Goal: Transaction & Acquisition: Subscribe to service/newsletter

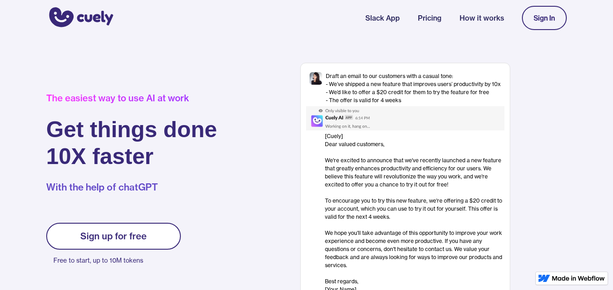
click at [552, 11] on link "Sign In" at bounding box center [544, 18] width 45 height 24
click at [114, 244] on link "Sign up for free" at bounding box center [113, 236] width 135 height 27
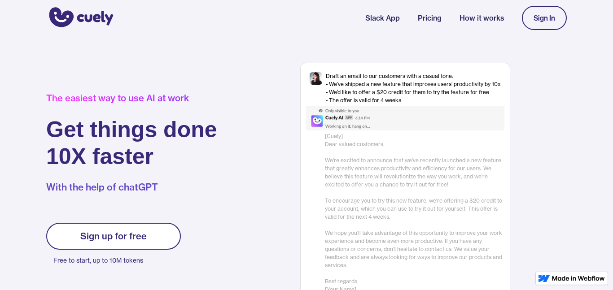
click at [113, 244] on link "Sign up for free" at bounding box center [113, 236] width 135 height 27
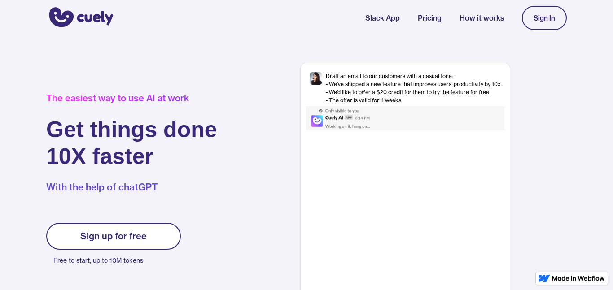
click at [144, 240] on div "Sign up for free" at bounding box center [113, 236] width 66 height 11
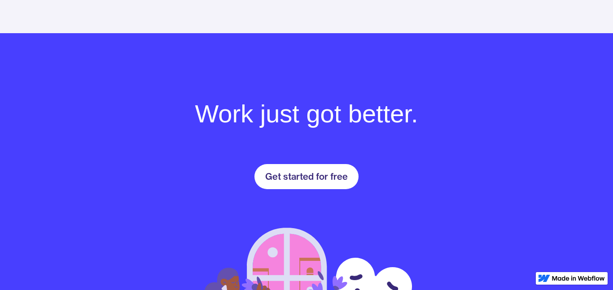
scroll to position [1257, 0]
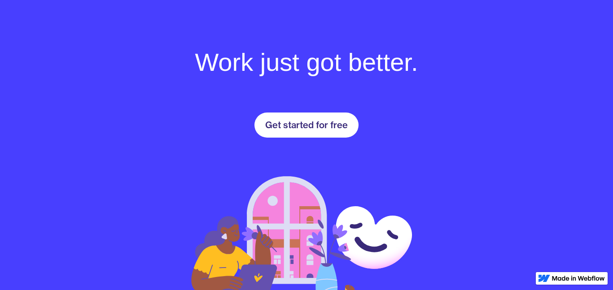
click at [322, 133] on link "Get started for free" at bounding box center [306, 125] width 104 height 25
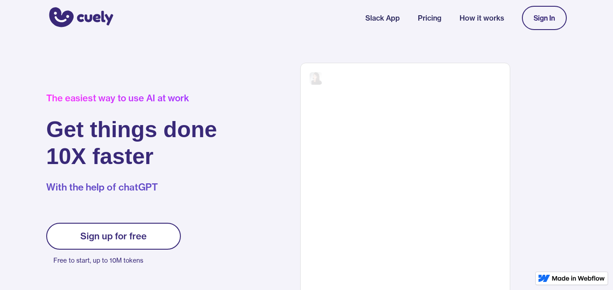
scroll to position [1257, 0]
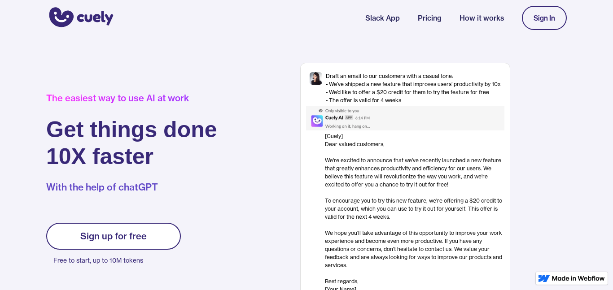
click at [140, 195] on div "The easiest way to use AI at work Get things done 10X faster With the help of c…" at bounding box center [145, 183] width 198 height 181
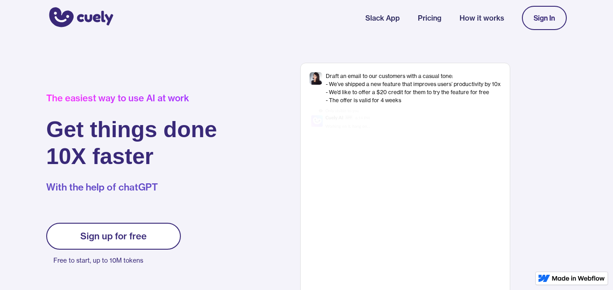
click at [126, 226] on link "Sign up for free" at bounding box center [113, 236] width 135 height 27
